Goal: Transaction & Acquisition: Purchase product/service

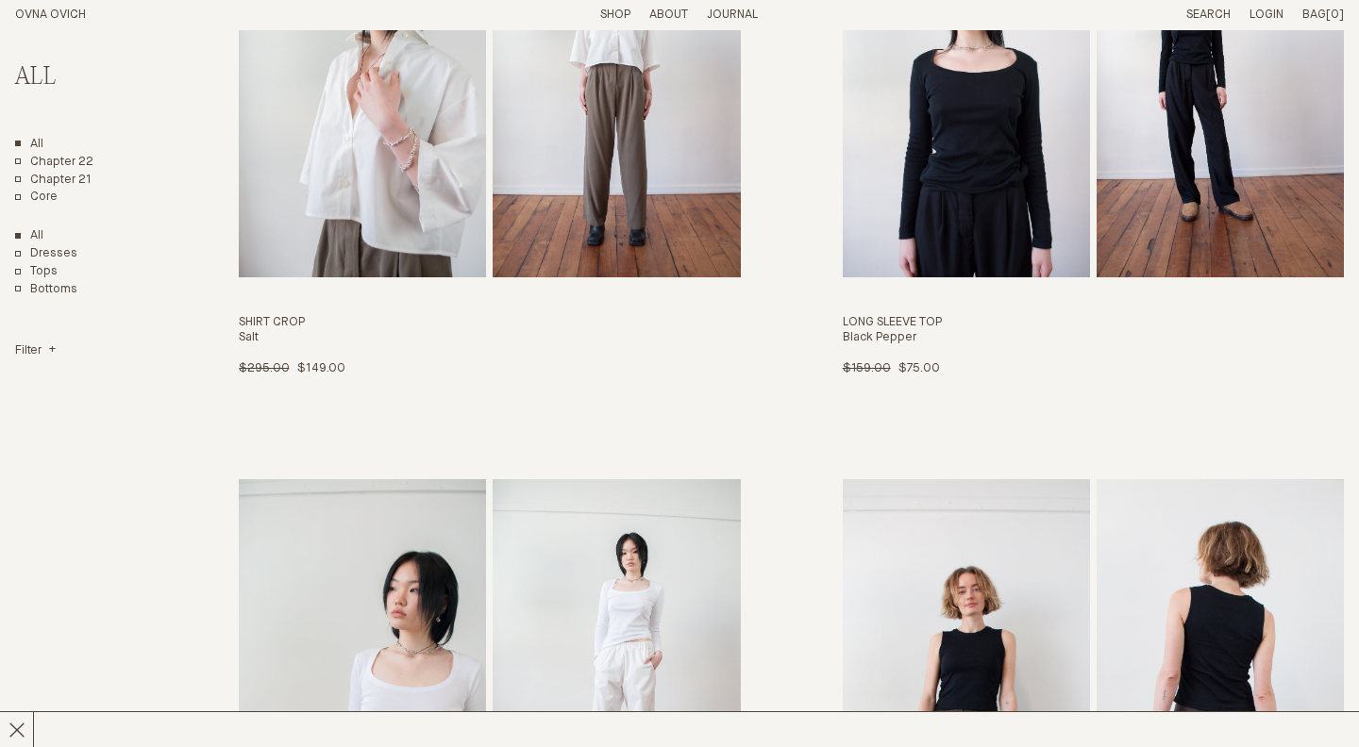
scroll to position [7798, 0]
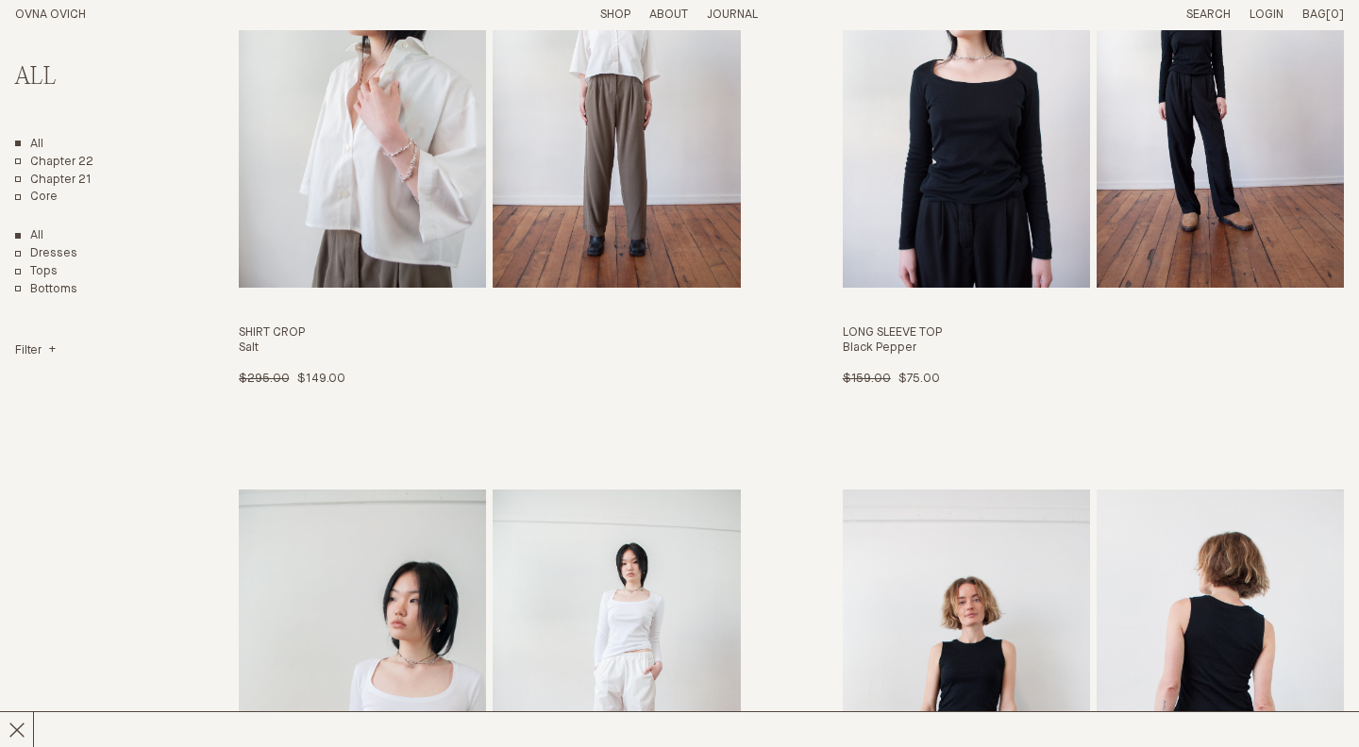
click at [42, 15] on link "OVNA OVICH" at bounding box center [50, 14] width 71 height 12
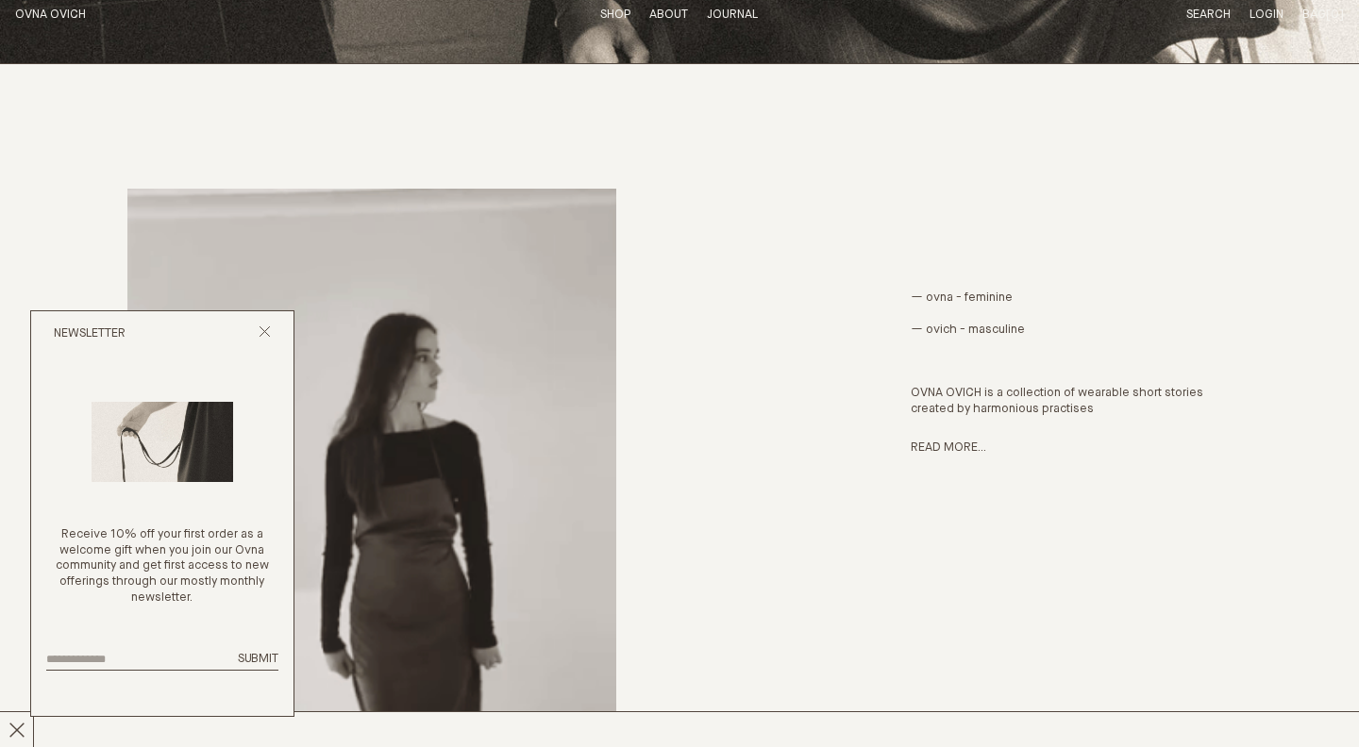
scroll to position [834, 0]
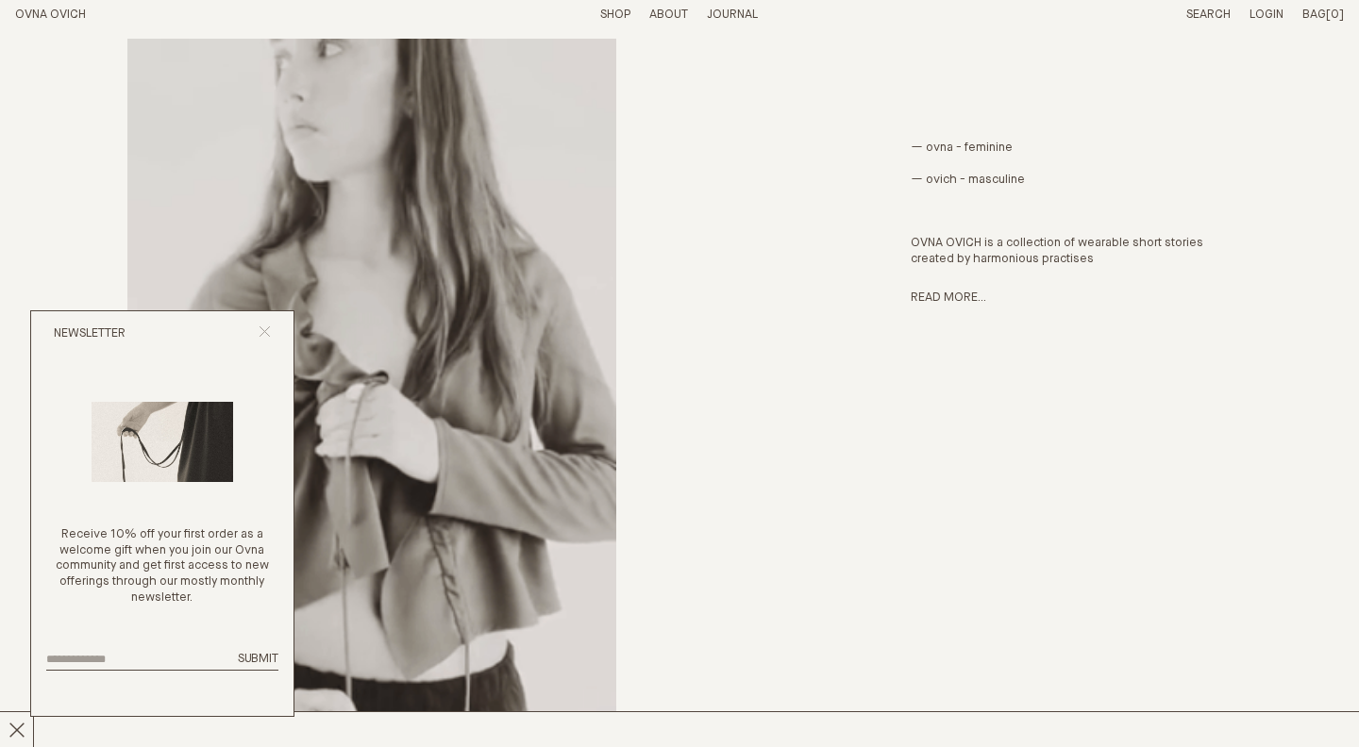
click at [259, 340] on button "Close popup" at bounding box center [265, 334] width 12 height 18
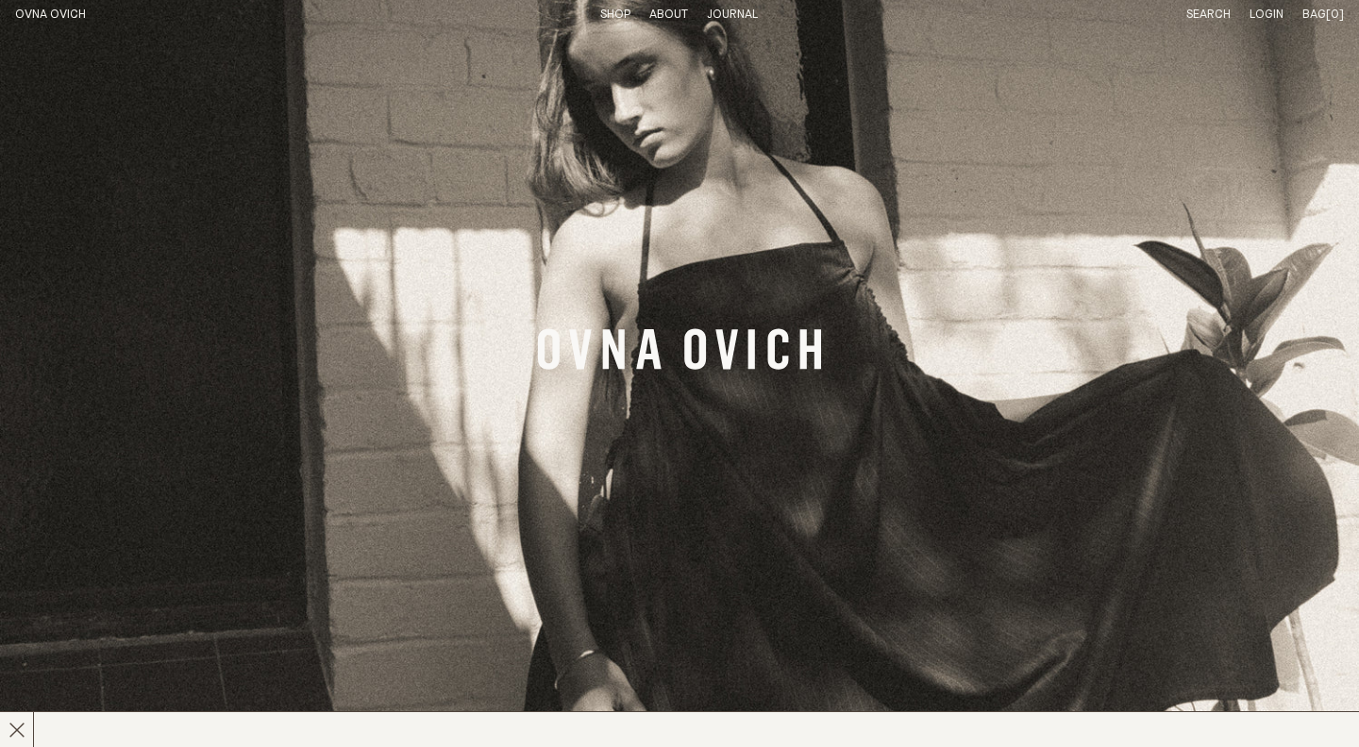
scroll to position [0, 0]
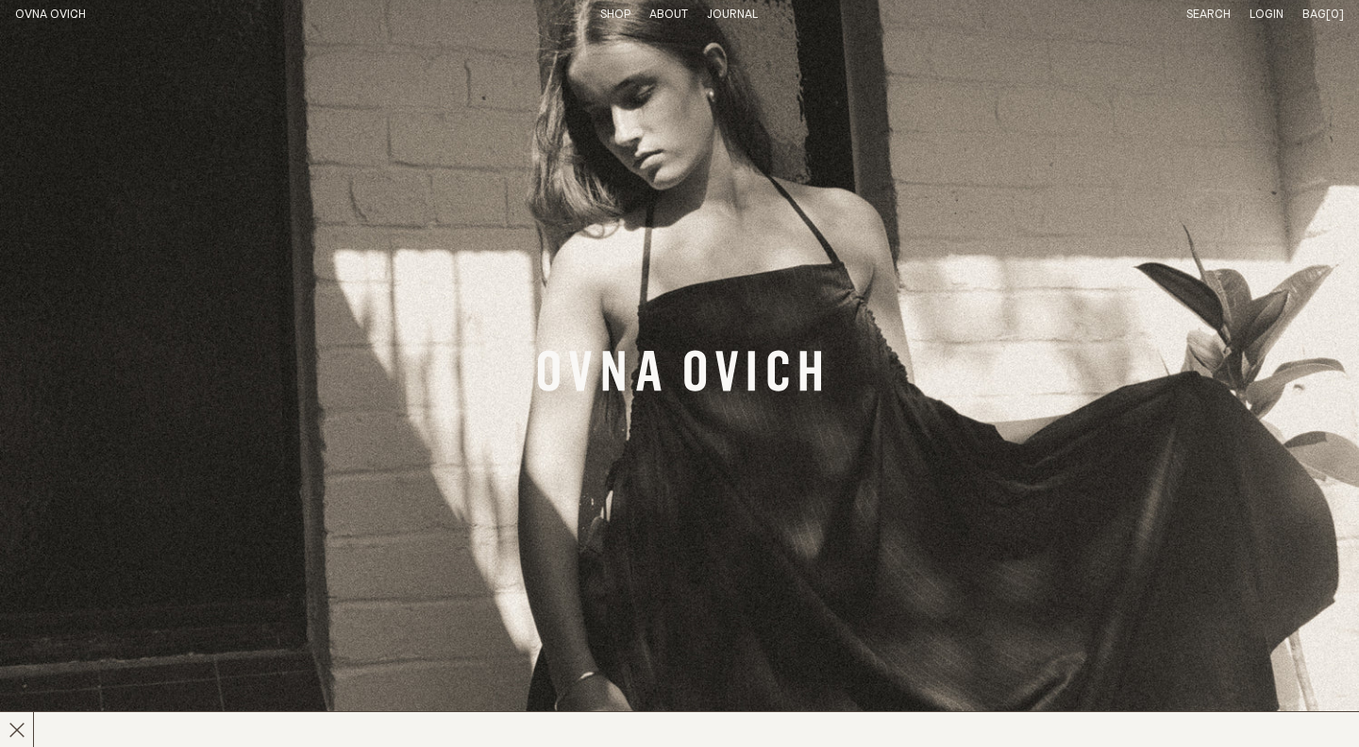
click at [617, 8] on link "Shop" at bounding box center [615, 14] width 30 height 12
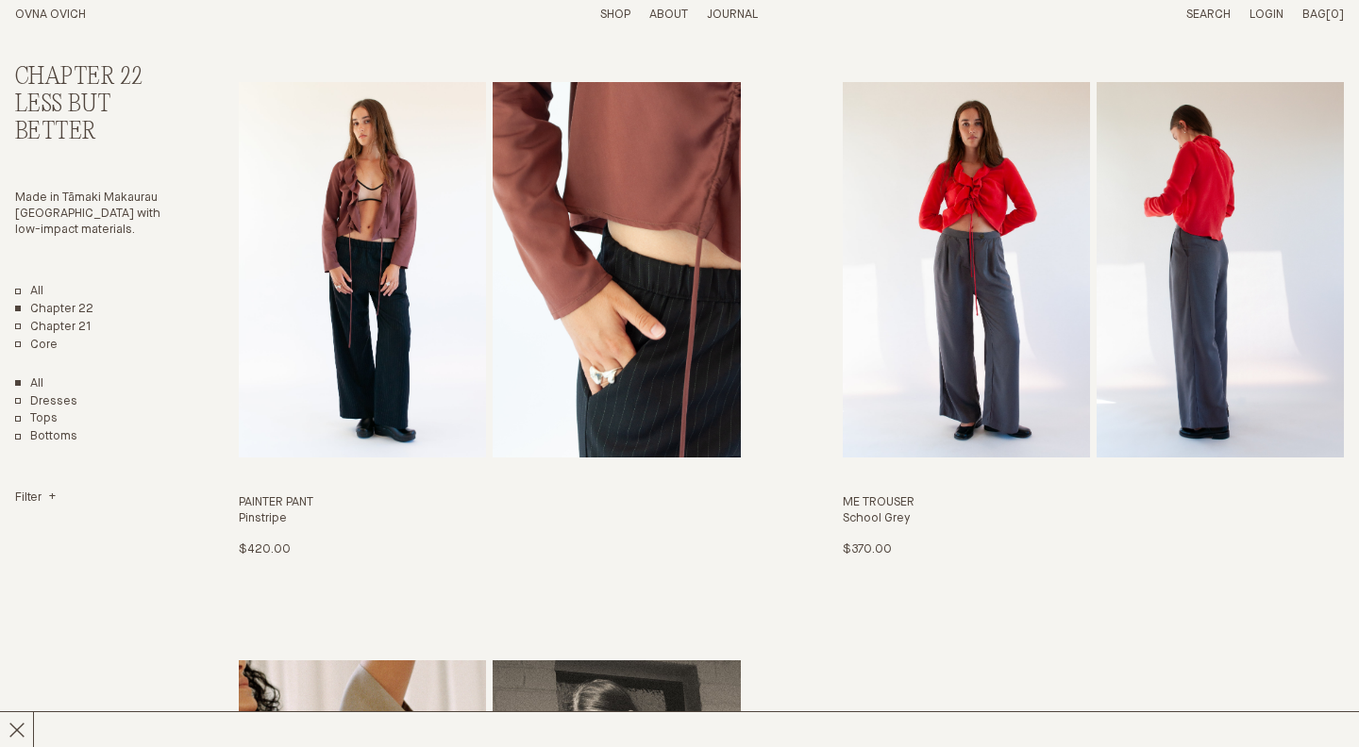
scroll to position [4091, 0]
